Goal: Transaction & Acquisition: Register for event/course

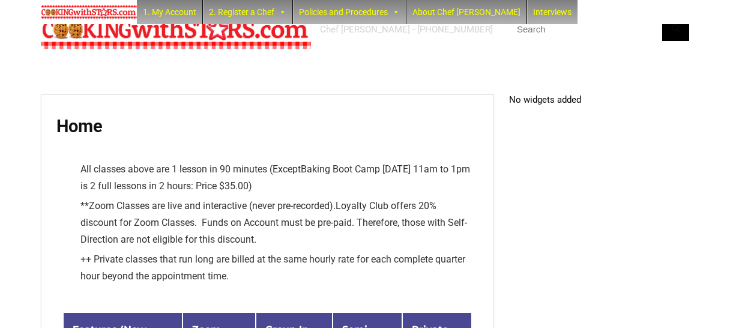
scroll to position [4165, 0]
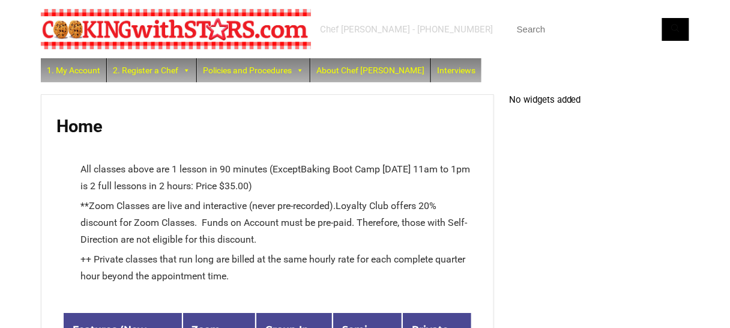
click at [592, 26] on input "text" at bounding box center [599, 29] width 180 height 23
type input "pizza fondue"
click at [662, 18] on button "Search" at bounding box center [675, 29] width 27 height 23
click at [675, 32] on button "Search" at bounding box center [675, 29] width 27 height 23
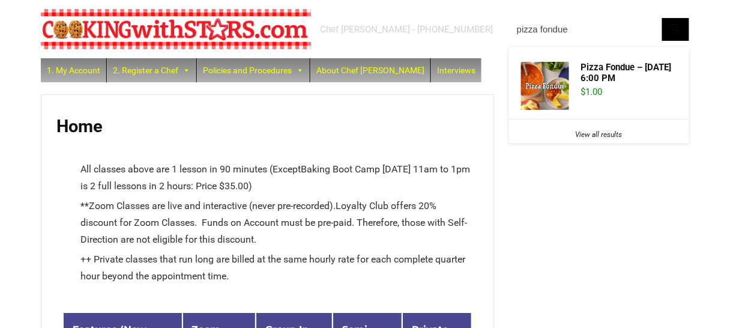
click at [599, 31] on input "pizza fondue" at bounding box center [599, 29] width 180 height 23
click at [662, 18] on button "Search" at bounding box center [675, 29] width 27 height 23
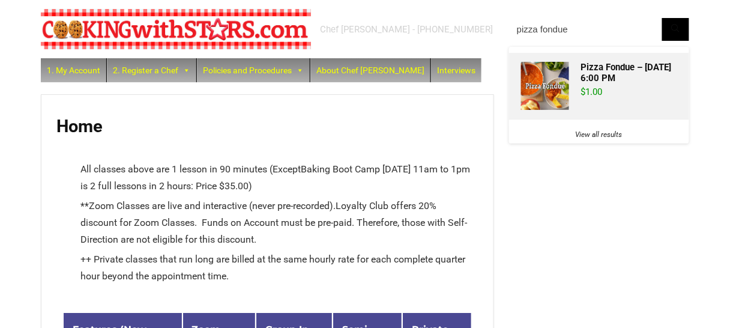
click at [556, 77] on img at bounding box center [545, 86] width 48 height 48
click at [548, 88] on img at bounding box center [545, 86] width 48 height 48
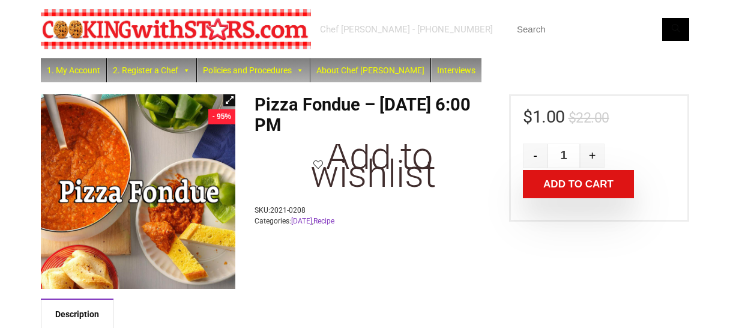
click at [604, 137] on div "$ 22.00 Original price was: $22.00. $ 1.00 Current price is: $1.00. Quantity - …" at bounding box center [599, 157] width 180 height 127
click at [227, 98] on link "View full-screen image gallery" at bounding box center [229, 100] width 12 height 12
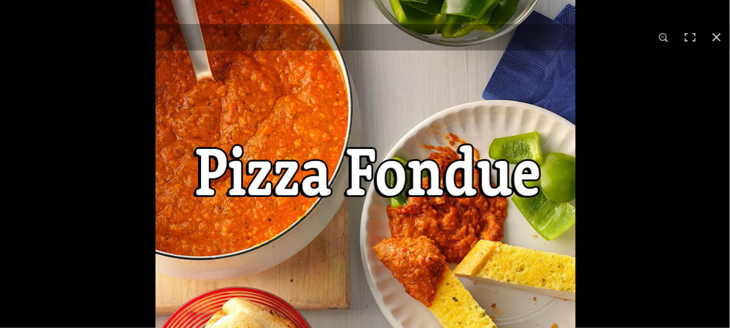
scroll to position [544, 0]
